Goal: Check status: Check status

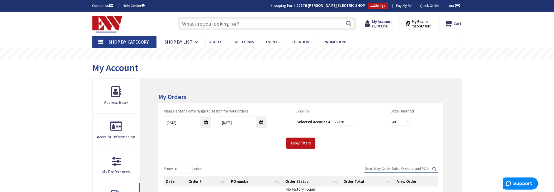
click at [198, 21] on input "text" at bounding box center [267, 23] width 178 height 13
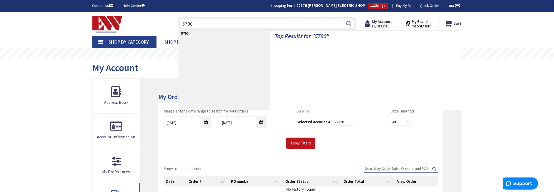
type input "5790b"
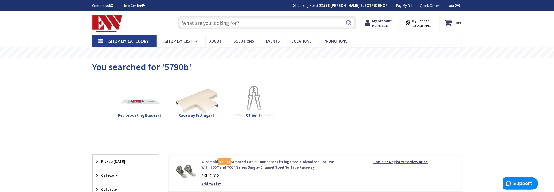
click at [272, 162] on link "Wiremold 5790B Armored Cable Connector Fitting Steel Galvanized For Use With 50…" at bounding box center [268, 164] width 134 height 11
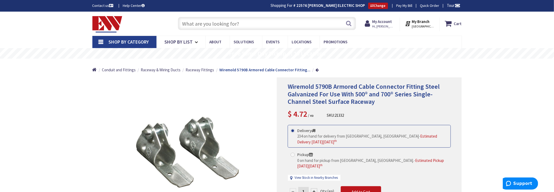
click at [225, 18] on input "text" at bounding box center [267, 23] width 178 height 13
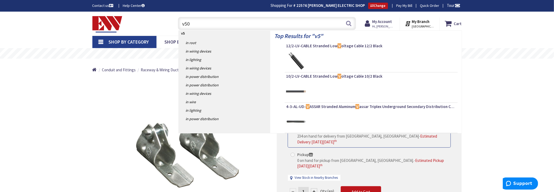
type input "v506"
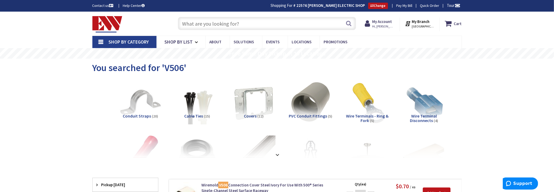
click at [222, 21] on input "text" at bounding box center [267, 23] width 178 height 13
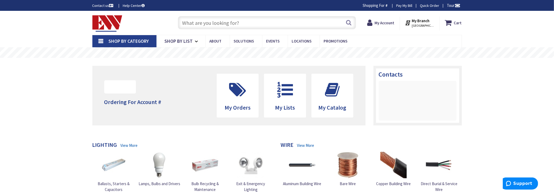
click at [232, 24] on input "text" at bounding box center [267, 22] width 178 height 13
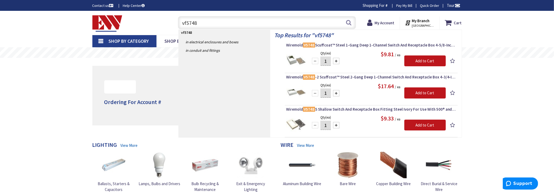
type input "v5748"
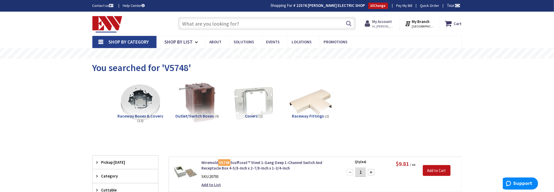
click at [376, 23] on strong "My Account" at bounding box center [382, 21] width 20 height 5
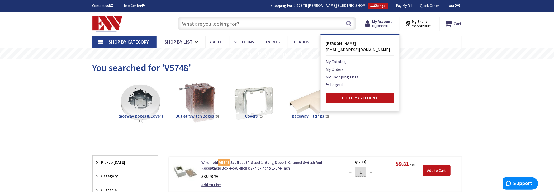
click at [335, 69] on link "My Orders" at bounding box center [335, 69] width 18 height 6
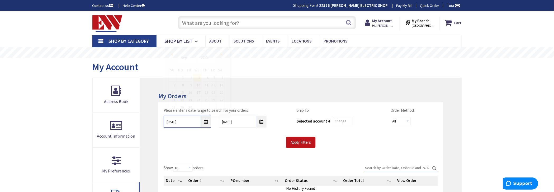
click at [207, 121] on input "9/3/2025" at bounding box center [188, 122] width 48 height 12
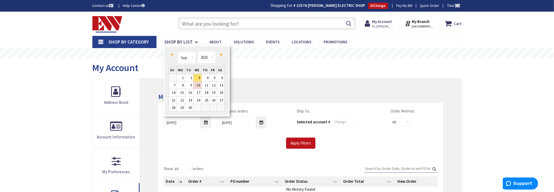
click at [171, 53] on link "Prev" at bounding box center [172, 54] width 7 height 7
click at [182, 106] on link "25" at bounding box center [181, 107] width 8 height 7
type input "08/25/2025"
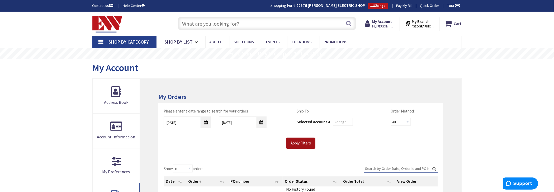
click at [303, 145] on input "Apply Filters" at bounding box center [300, 143] width 29 height 11
click at [404, 168] on input "Search:" at bounding box center [401, 168] width 74 height 8
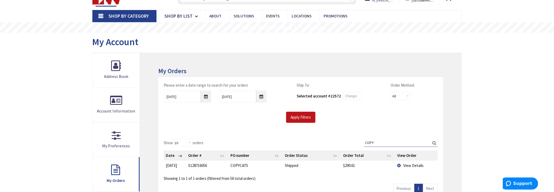
scroll to position [26, 0]
click at [418, 163] on span "View Details" at bounding box center [413, 164] width 20 height 5
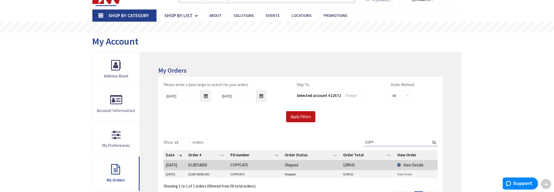
click at [401, 172] on link "View Order" at bounding box center [404, 174] width 15 height 4
click at [392, 141] on input "COPY" at bounding box center [401, 142] width 74 height 8
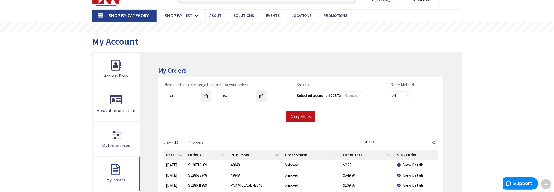
click at [406, 164] on span "View Details" at bounding box center [413, 164] width 20 height 5
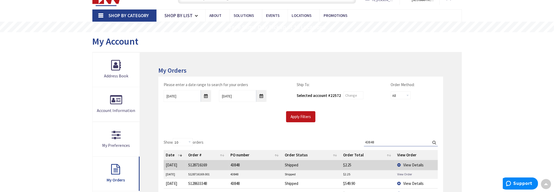
click at [408, 172] on link "View Order" at bounding box center [404, 174] width 15 height 4
click at [381, 140] on input "43848" at bounding box center [401, 142] width 74 height 8
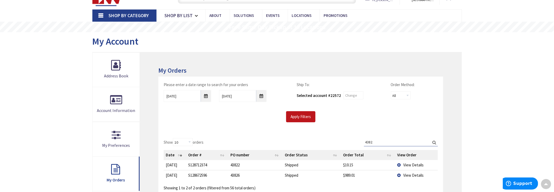
type input "4382"
click at [408, 162] on span "View Details" at bounding box center [413, 164] width 20 height 5
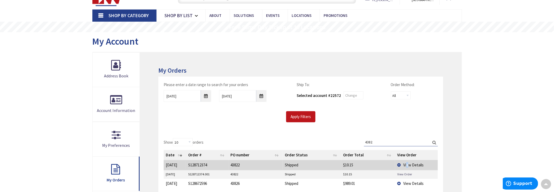
click at [406, 173] on link "View Order" at bounding box center [404, 174] width 15 height 4
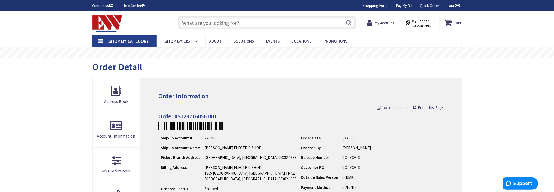
click at [388, 106] on span "Download Invoice" at bounding box center [393, 107] width 33 height 5
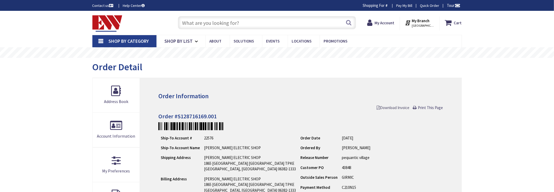
click at [385, 106] on span "Download Invoice" at bounding box center [393, 107] width 33 height 5
click at [389, 109] on span "Download Invoice" at bounding box center [393, 107] width 33 height 5
